Goal: Information Seeking & Learning: Learn about a topic

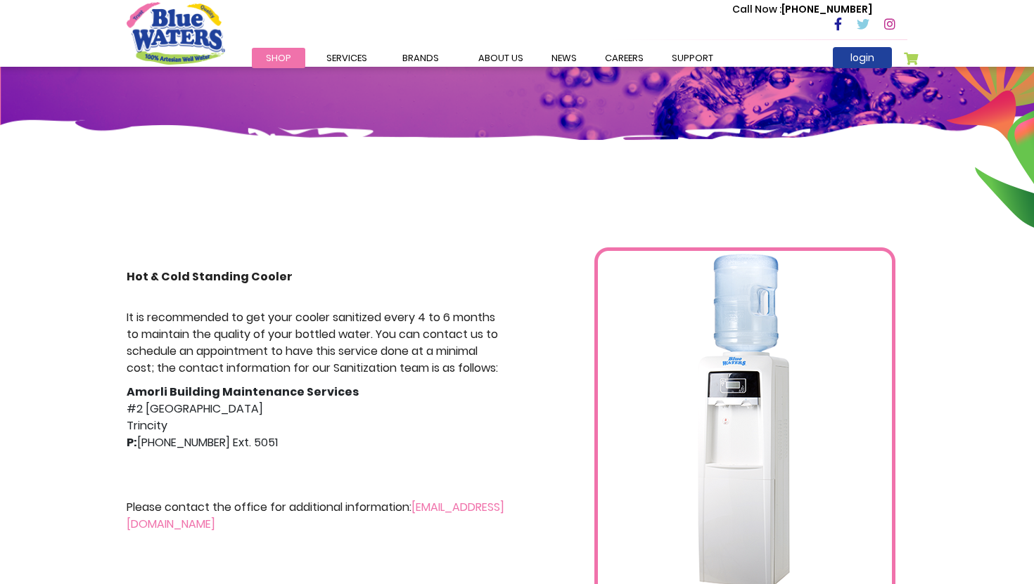
scroll to position [120, 0]
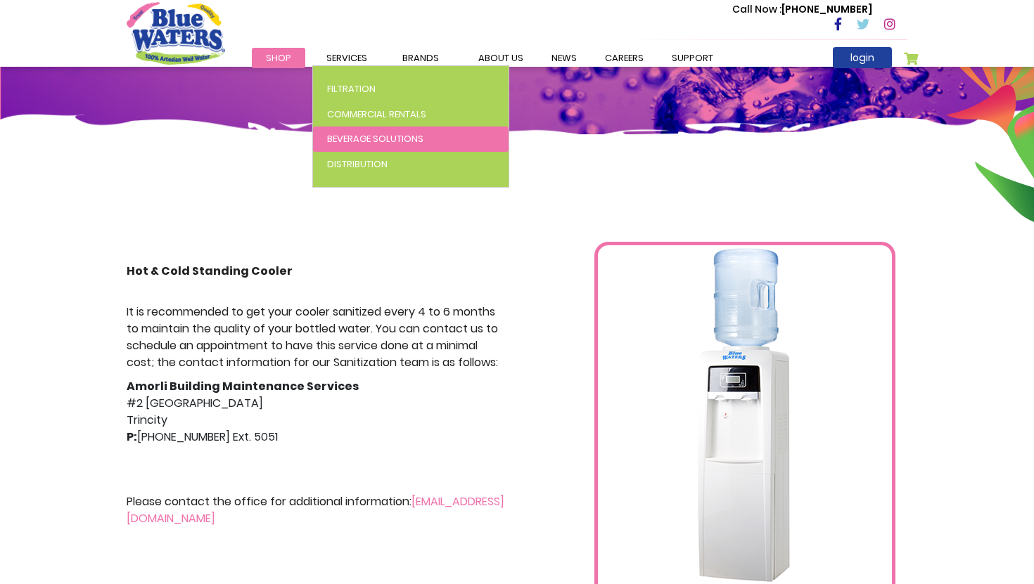
click at [354, 143] on span "Beverage Solutions" at bounding box center [375, 138] width 96 height 13
click at [372, 139] on span "Beverage Solutions" at bounding box center [375, 138] width 96 height 13
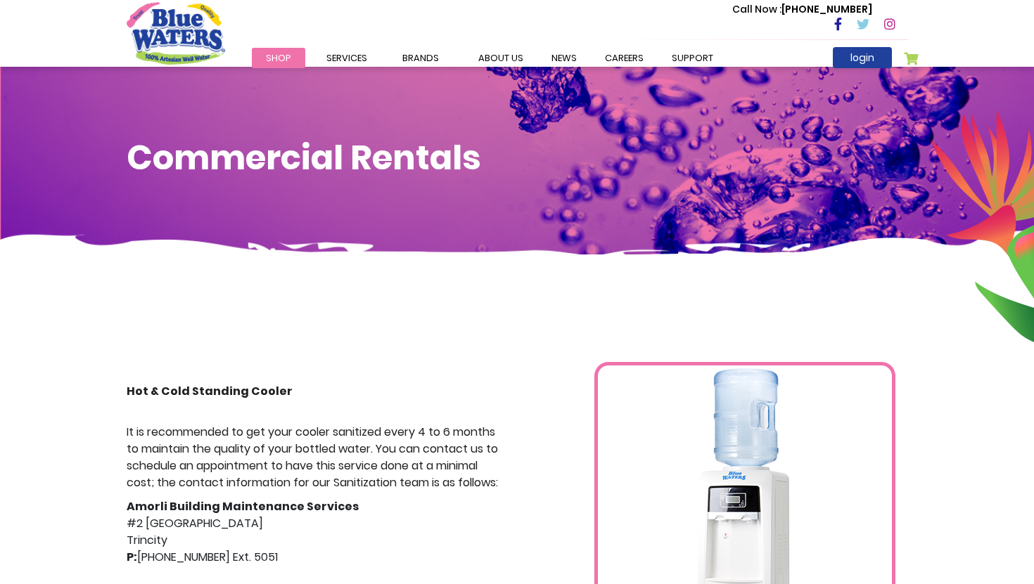
scroll to position [120, 0]
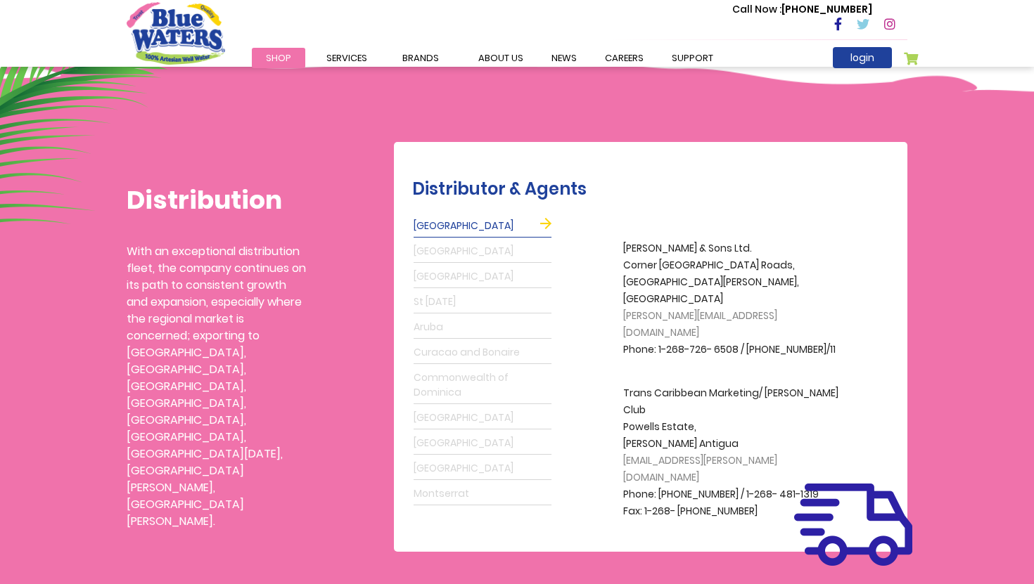
scroll to position [297, 0]
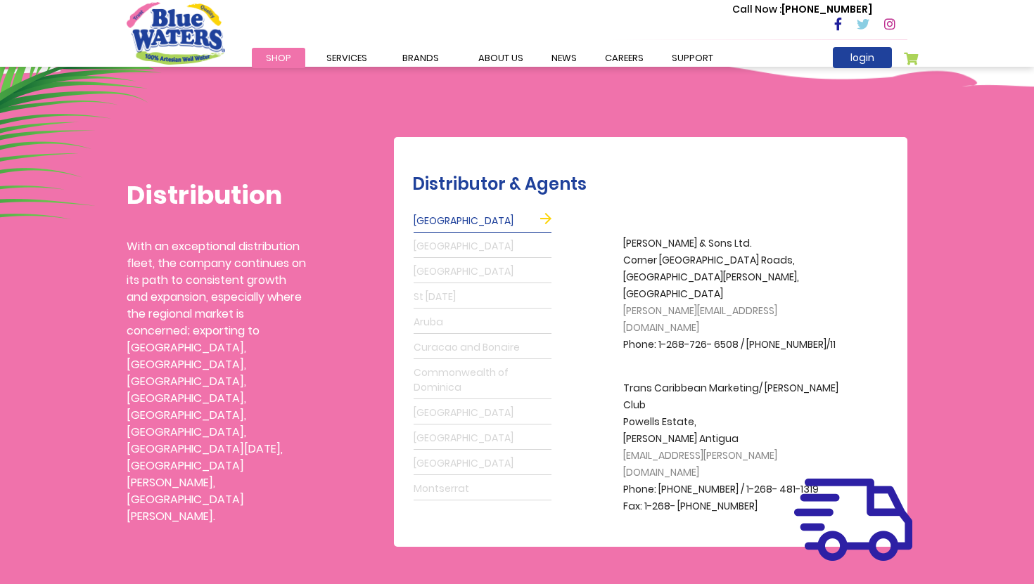
click at [449, 297] on link "St Lucia" at bounding box center [482, 297] width 138 height 23
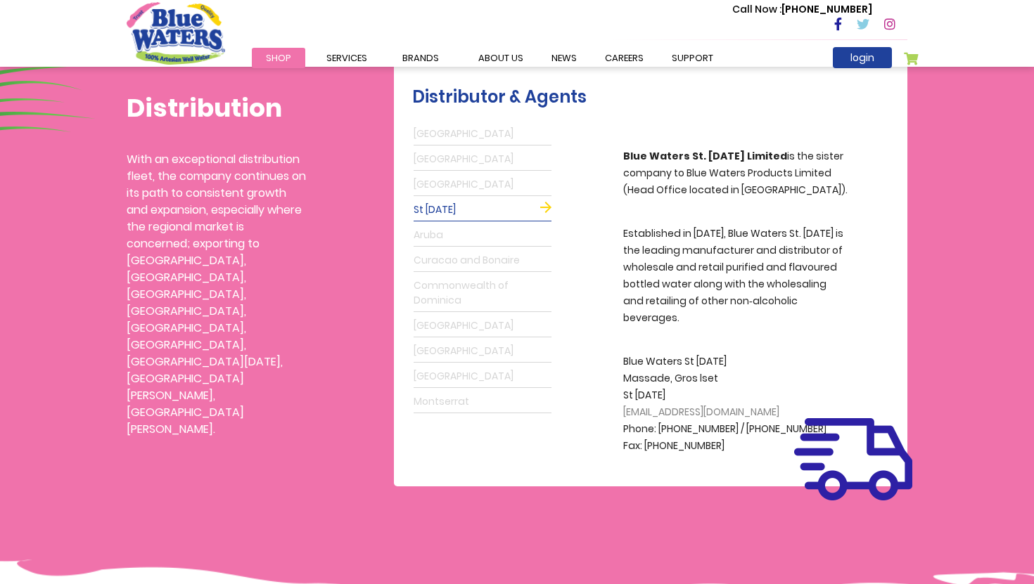
scroll to position [371, 0]
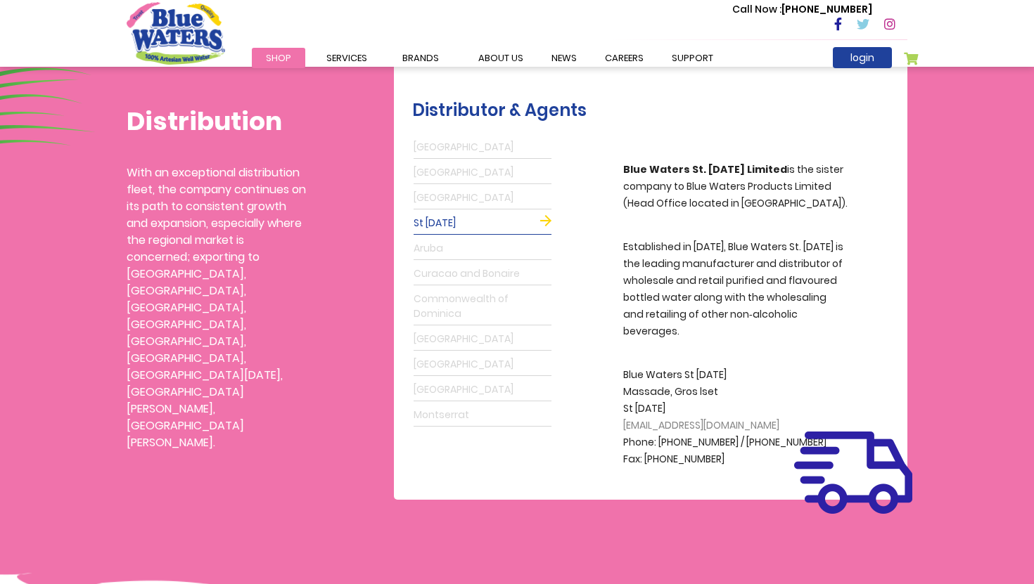
click at [298, 60] on link "Shop" at bounding box center [278, 58] width 53 height 20
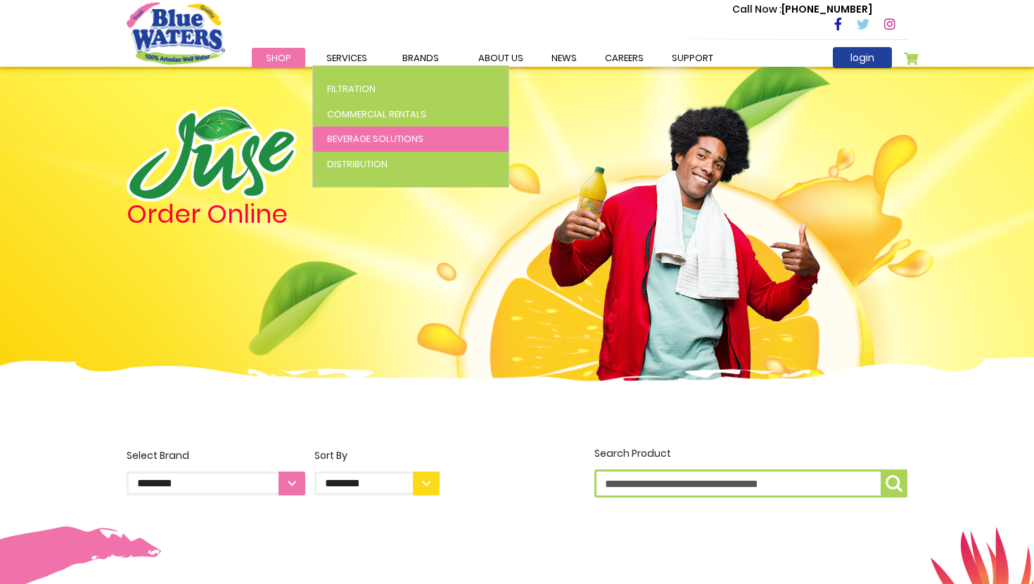
click at [361, 134] on span "Beverage Solutions" at bounding box center [375, 138] width 96 height 13
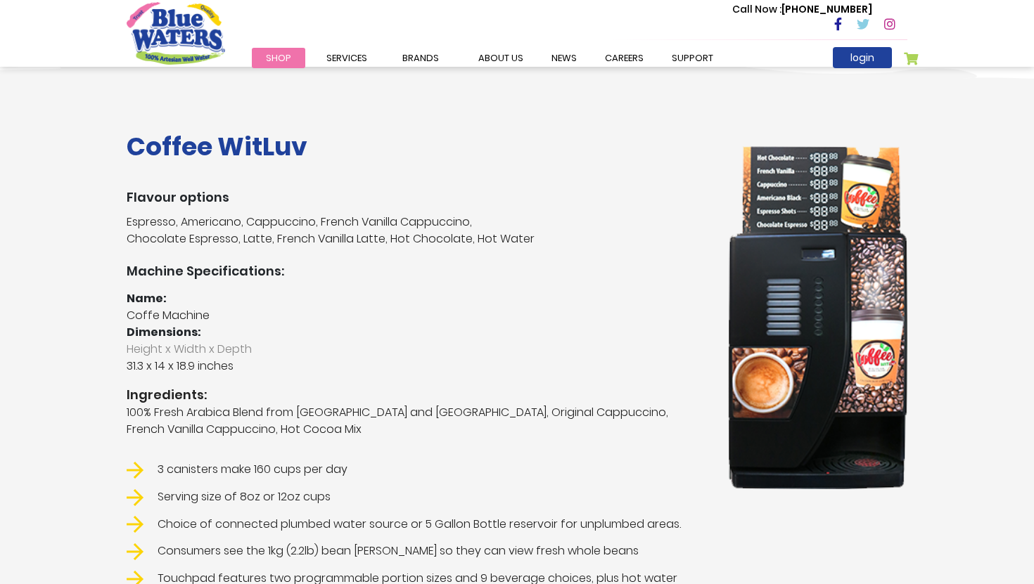
scroll to position [228, 0]
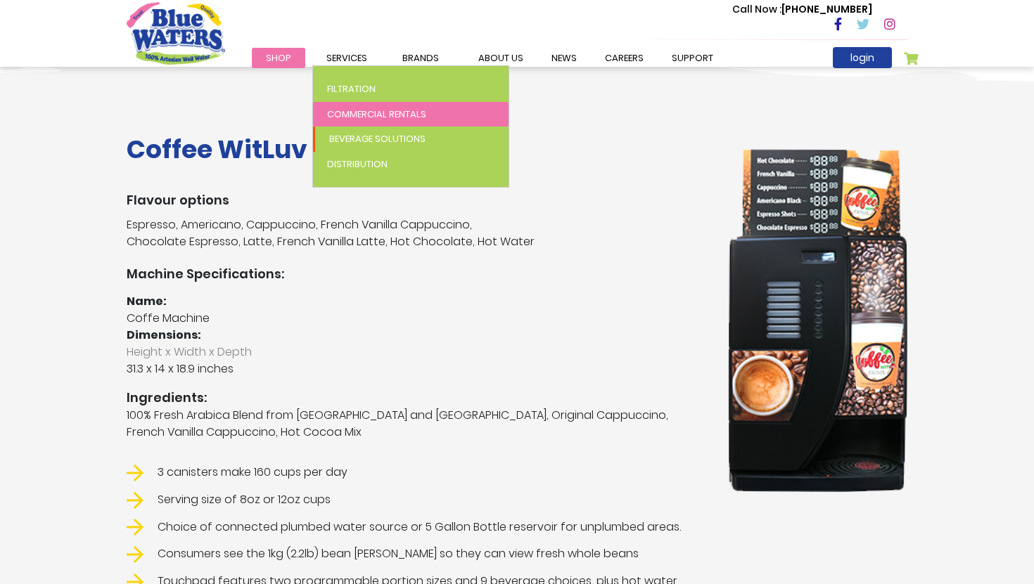
click at [361, 120] on link "Commercial Rentals" at bounding box center [410, 114] width 195 height 25
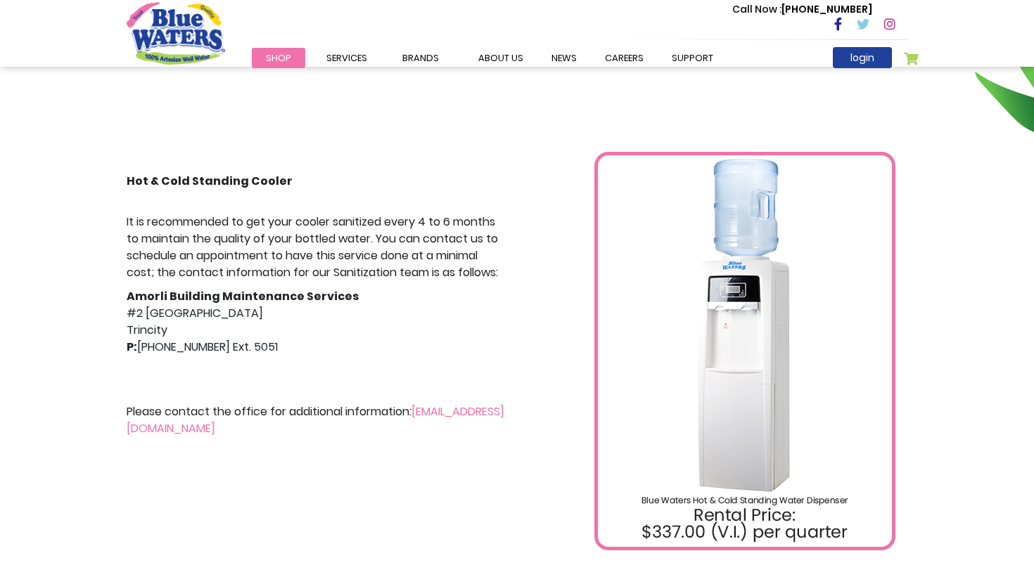
scroll to position [215, 0]
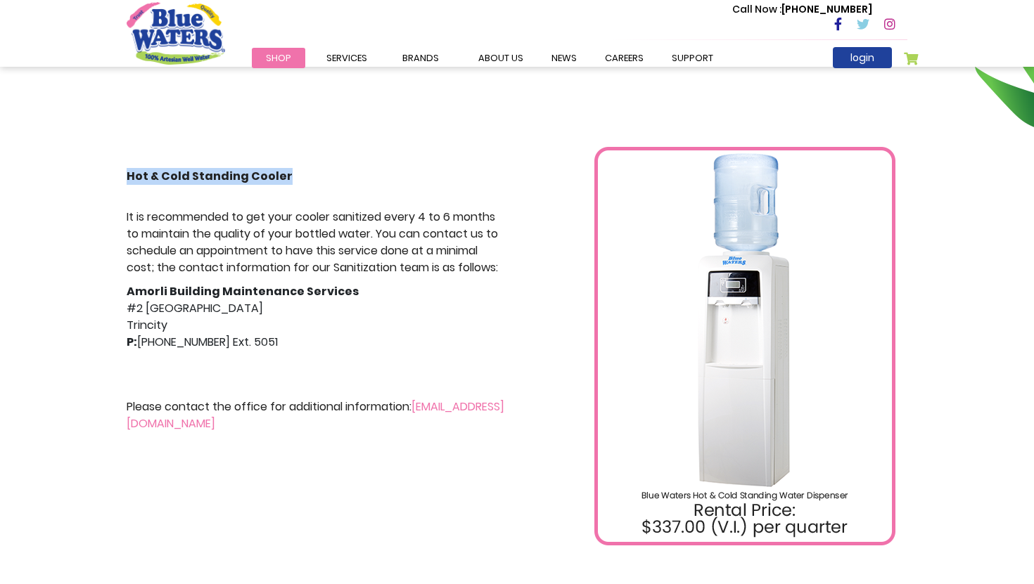
drag, startPoint x: 127, startPoint y: 174, endPoint x: 298, endPoint y: 178, distance: 171.6
click at [298, 178] on p "Hot & Cold Standing Cooler" at bounding box center [317, 176] width 380 height 17
copy strong "Hot & Cold Standing Cooler"
